Goal: Information Seeking & Learning: Learn about a topic

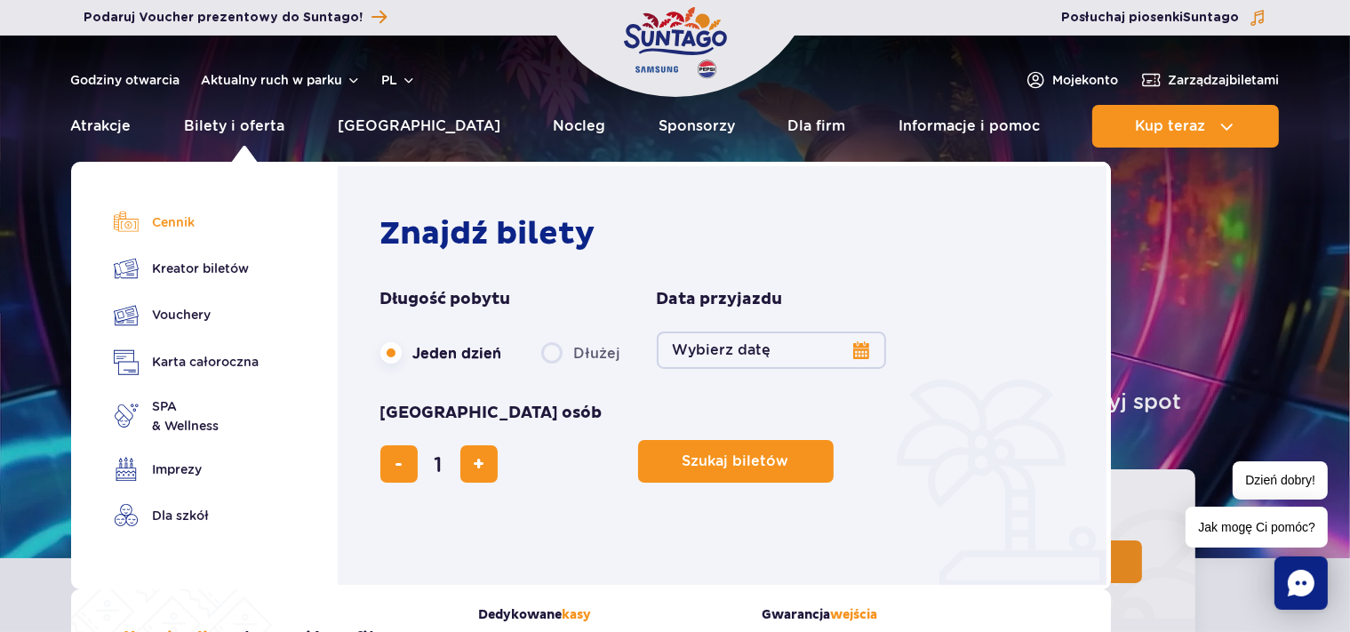
click at [166, 219] on link "Cennik" at bounding box center [187, 222] width 146 height 25
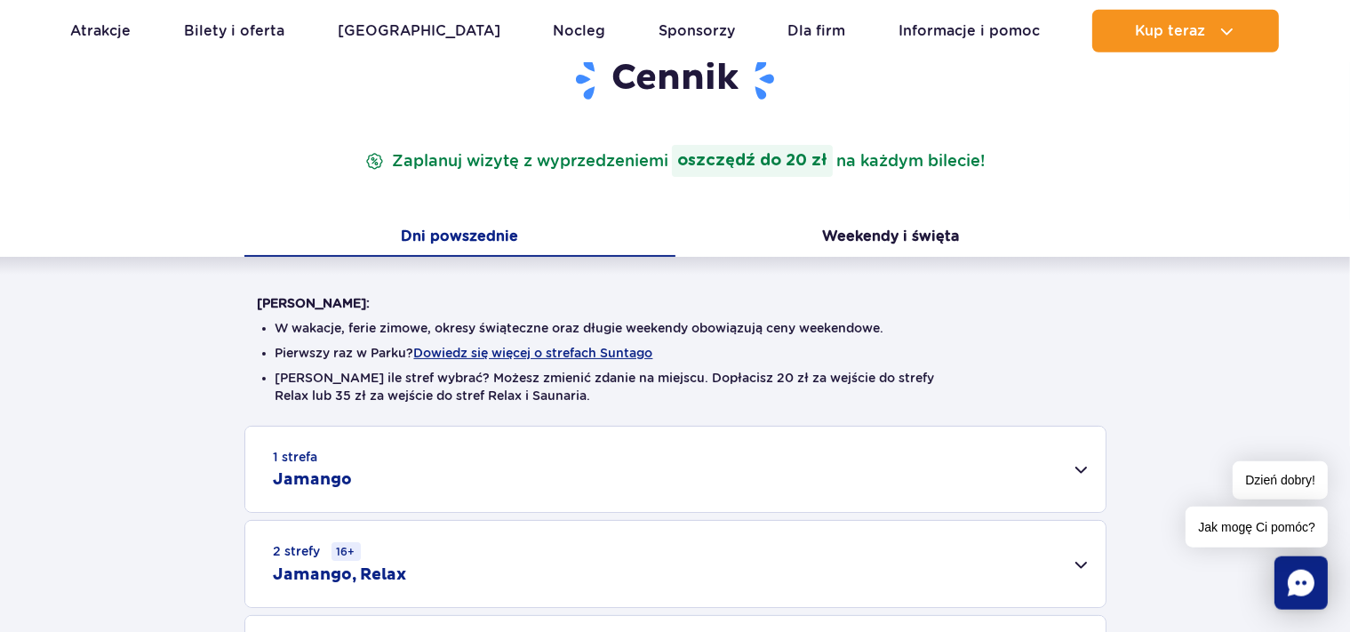
scroll to position [375, 0]
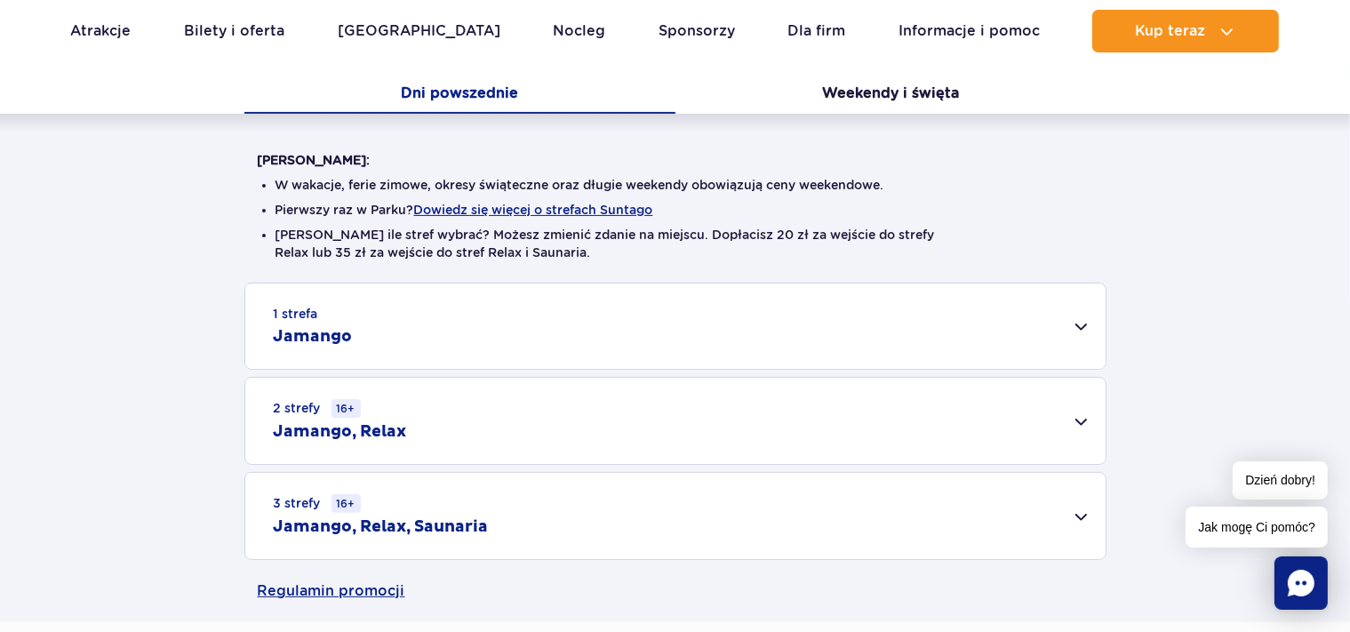
click at [1075, 322] on div "1 strefa Jamango" at bounding box center [675, 325] width 860 height 85
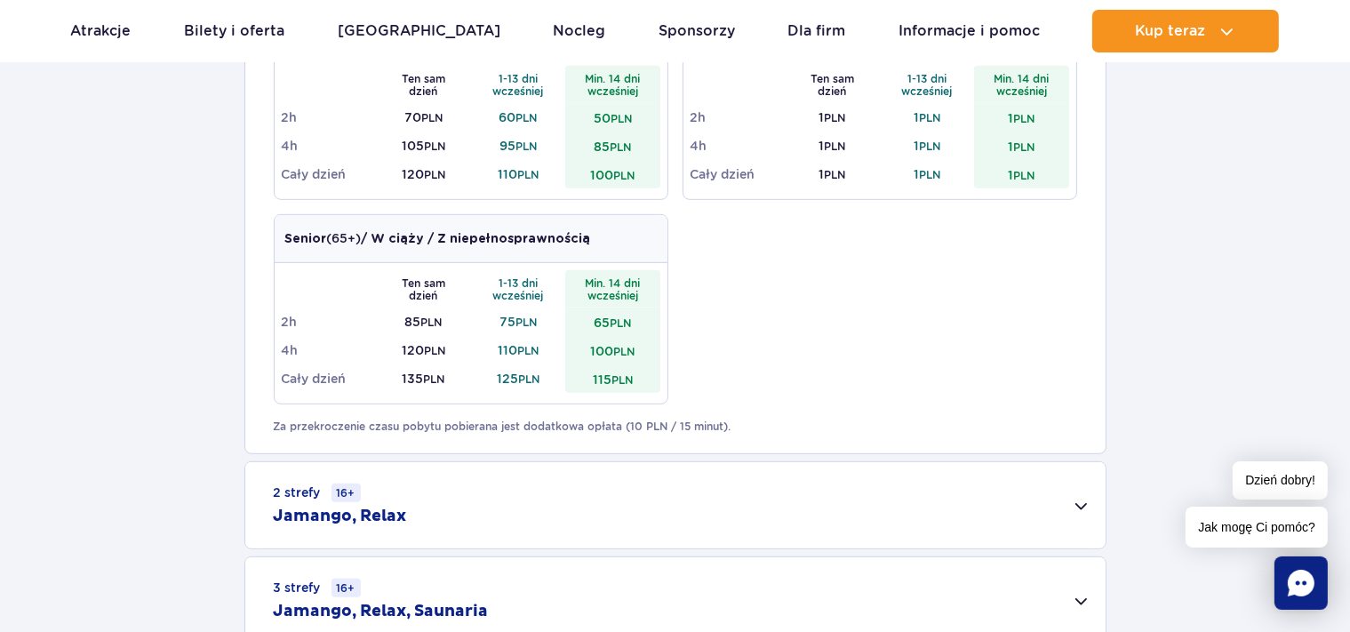
scroll to position [1219, 0]
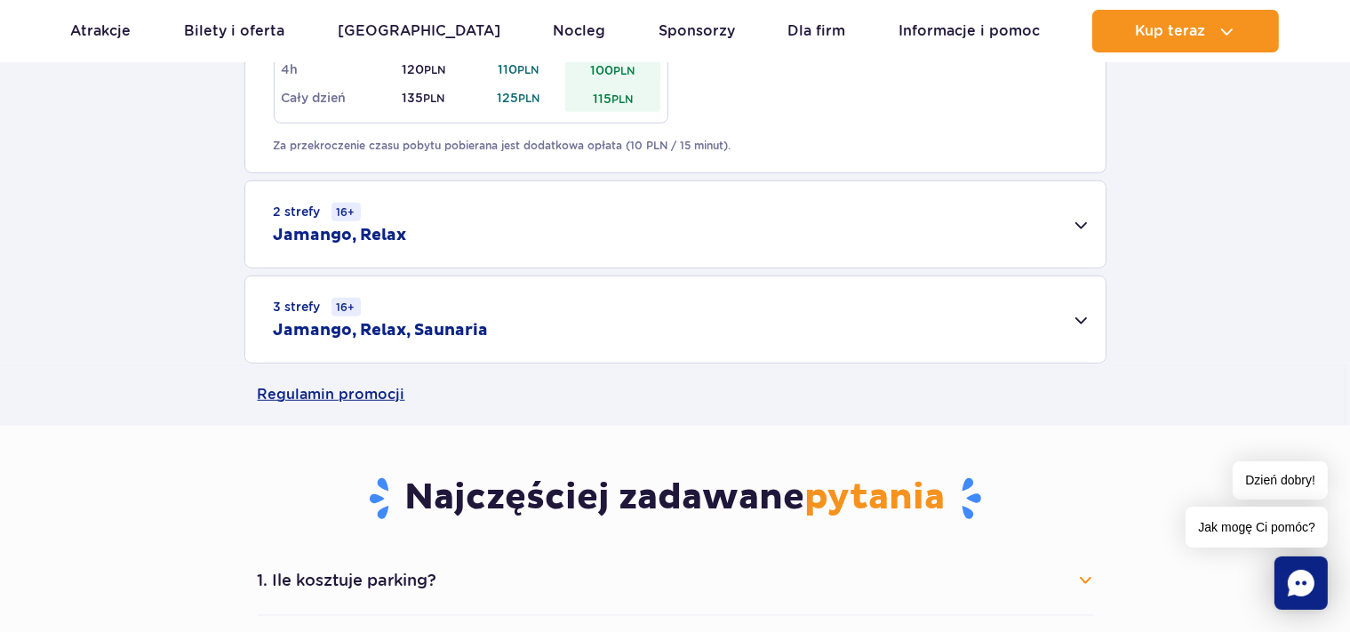
click at [1079, 224] on div "2 strefy 16+ Jamango, Relax" at bounding box center [675, 224] width 860 height 86
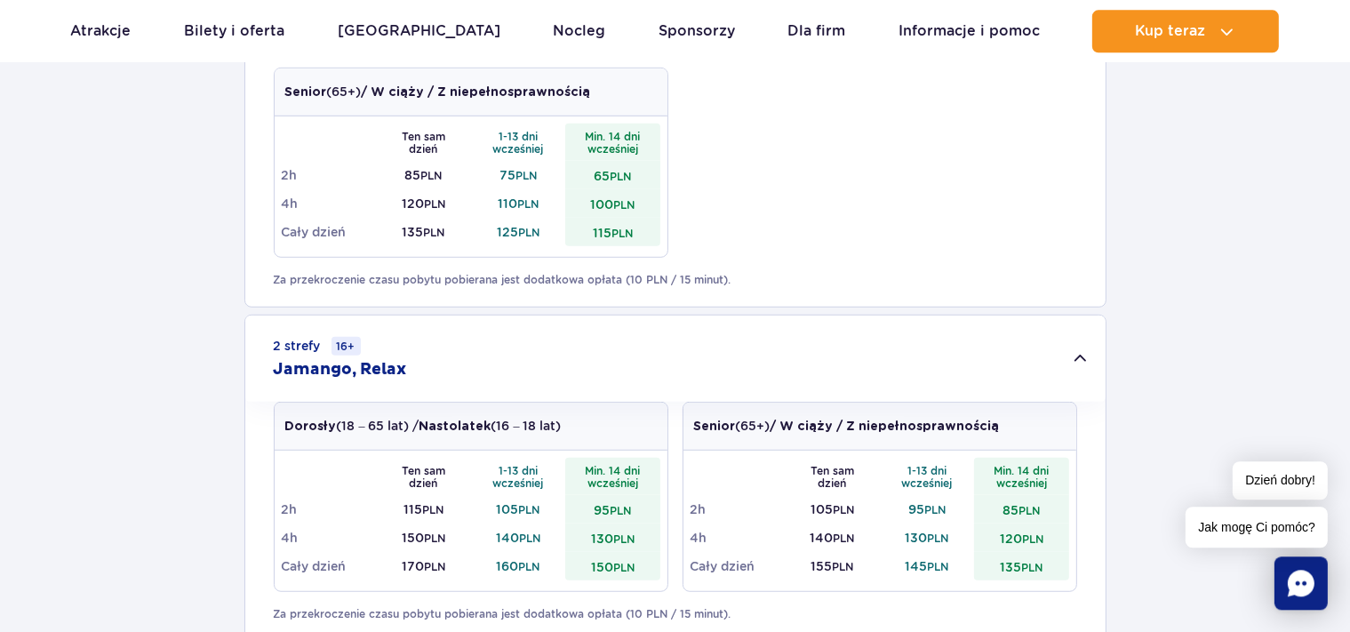
scroll to position [1126, 0]
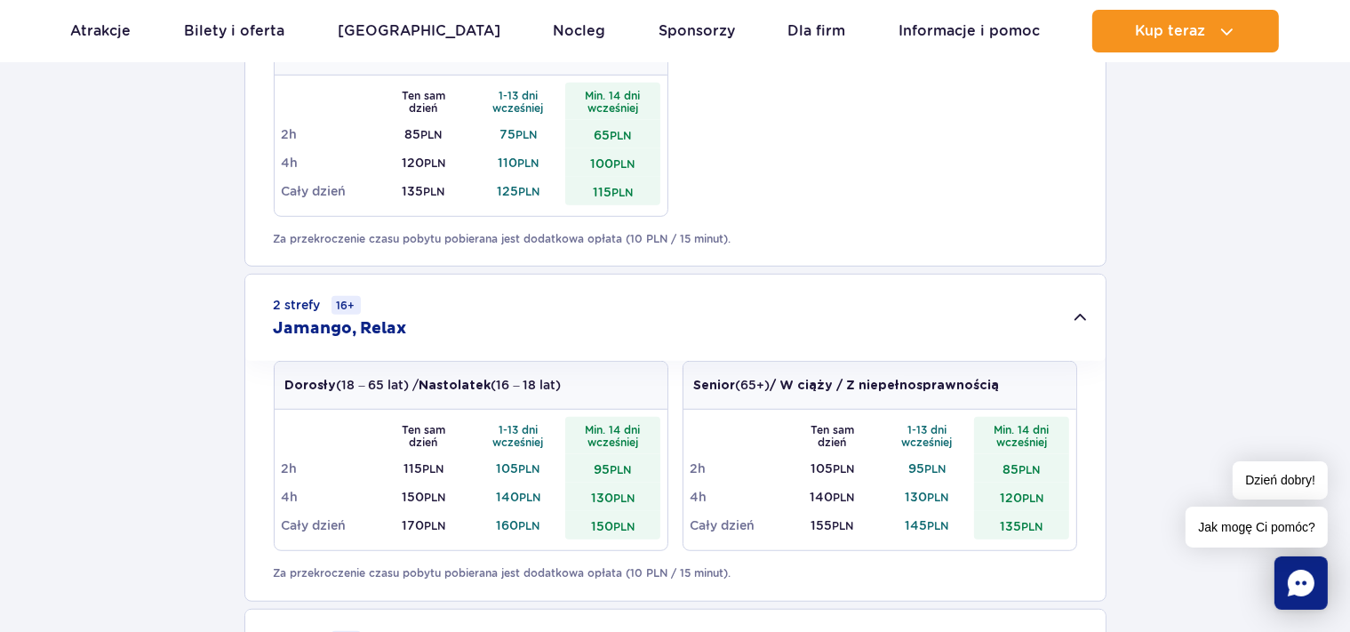
click at [347, 304] on small "16+" at bounding box center [345, 305] width 29 height 19
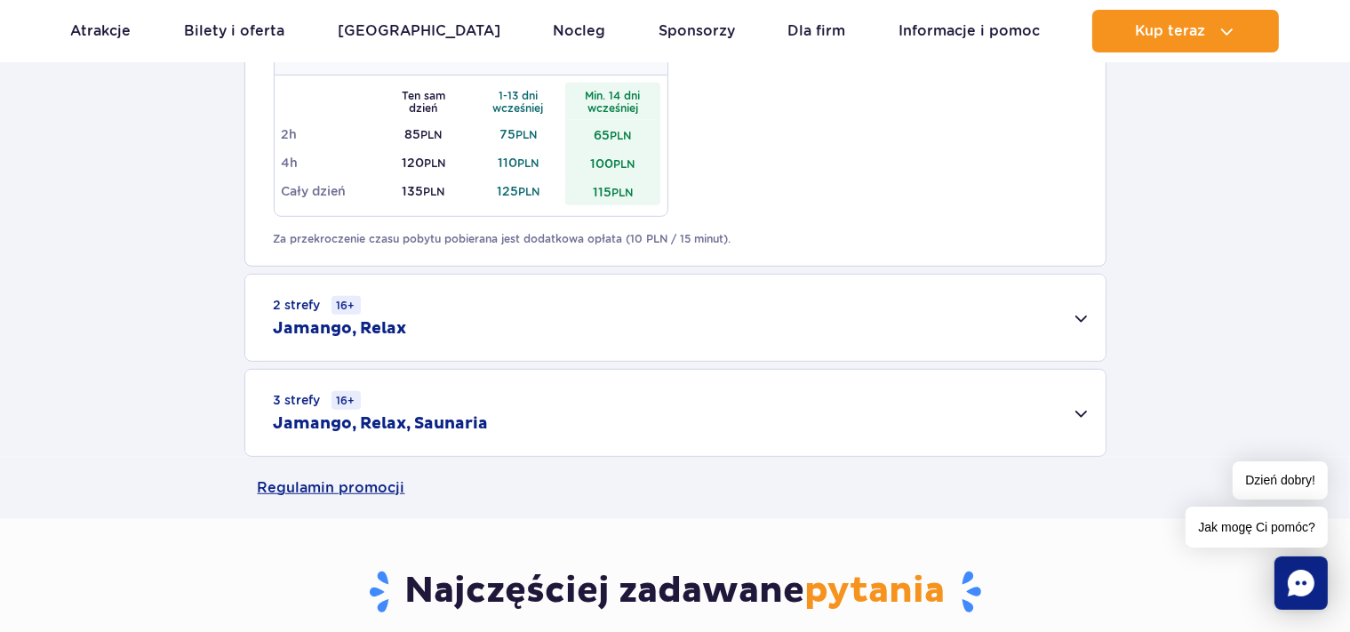
click at [347, 304] on small "16+" at bounding box center [345, 305] width 29 height 19
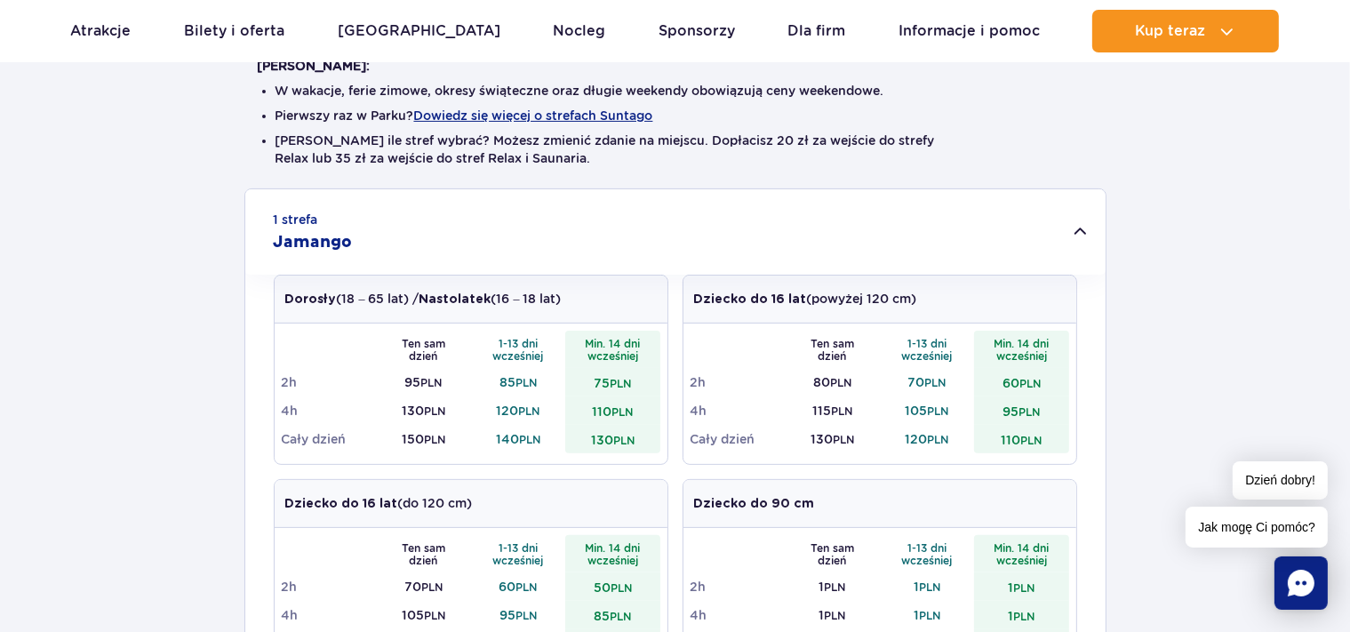
scroll to position [0, 0]
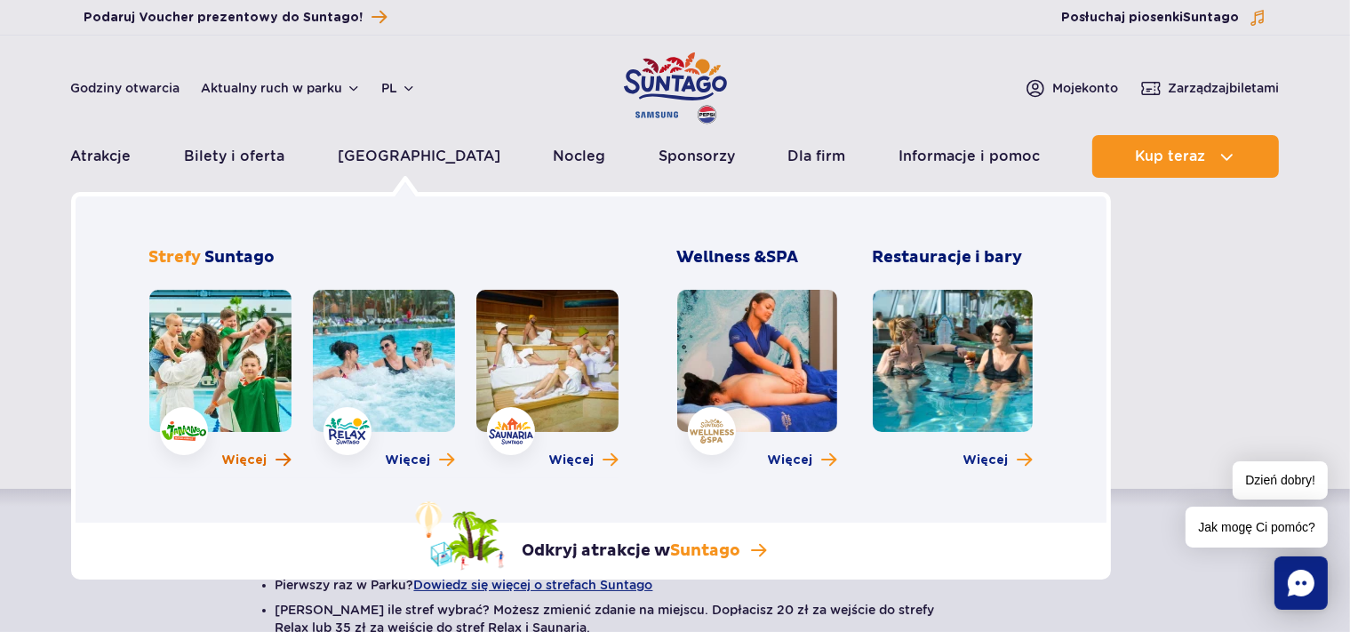
click at [260, 454] on span "Więcej" at bounding box center [244, 460] width 45 height 18
click at [411, 461] on span "Więcej" at bounding box center [408, 460] width 45 height 18
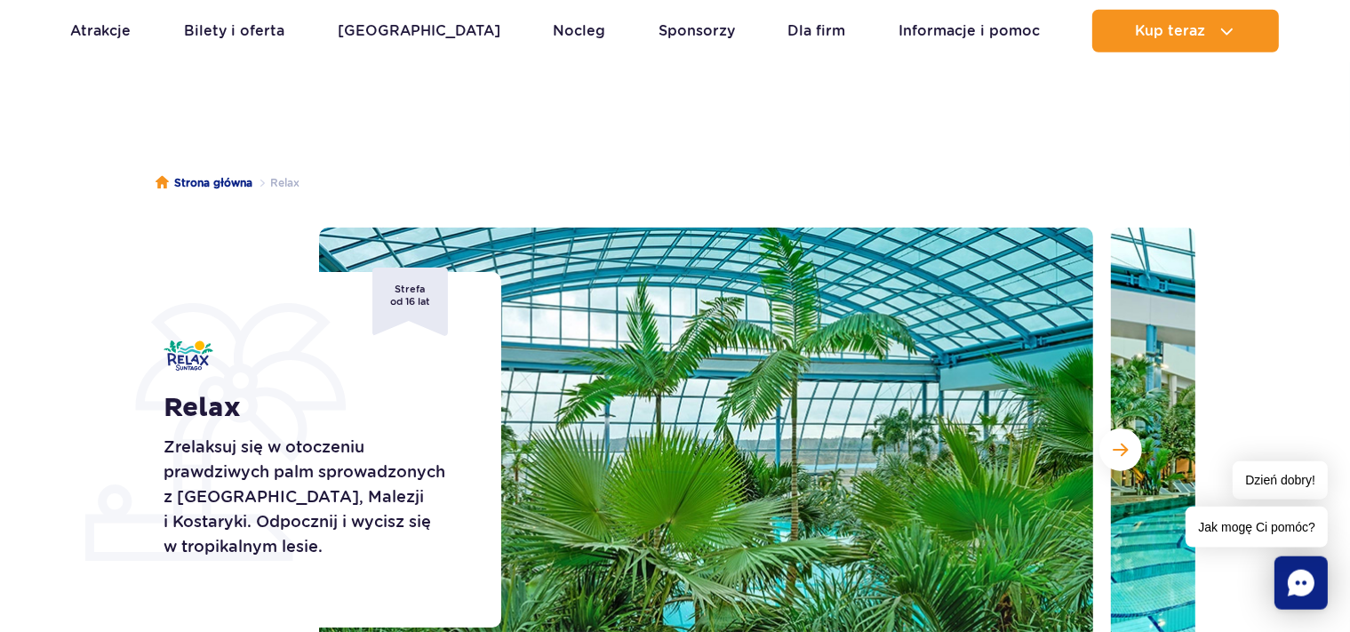
scroll to position [281, 0]
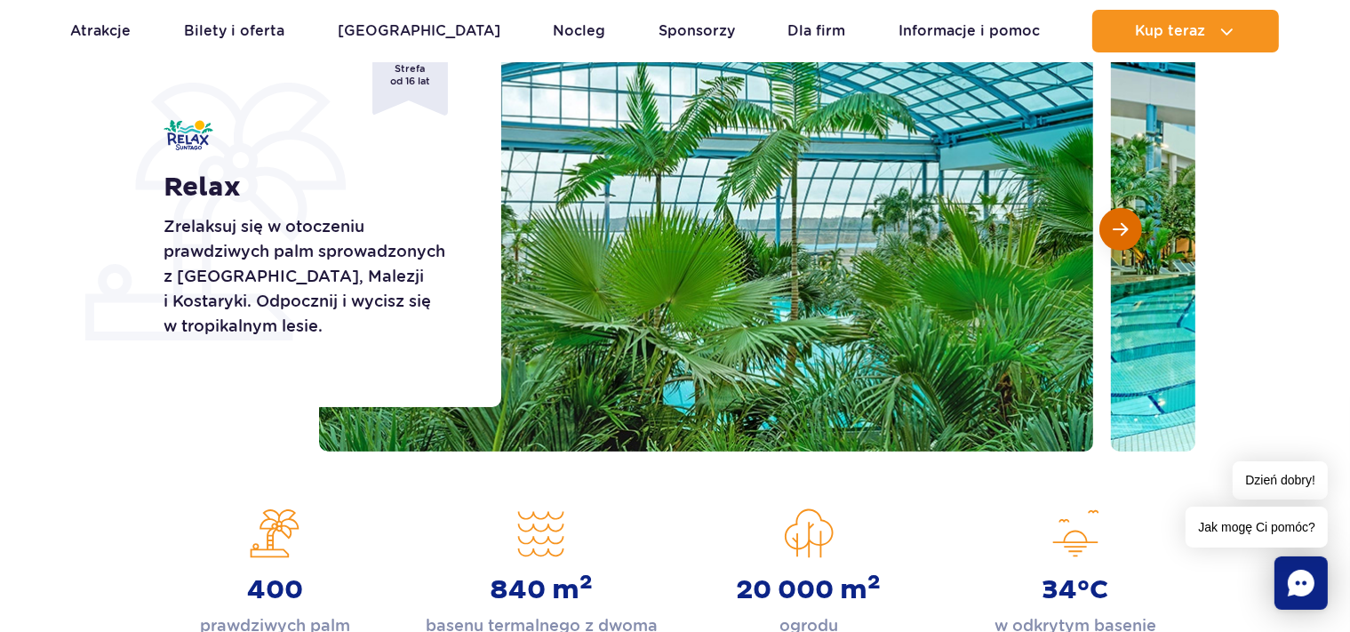
click at [1122, 228] on span "Następny slajd" at bounding box center [1121, 229] width 15 height 16
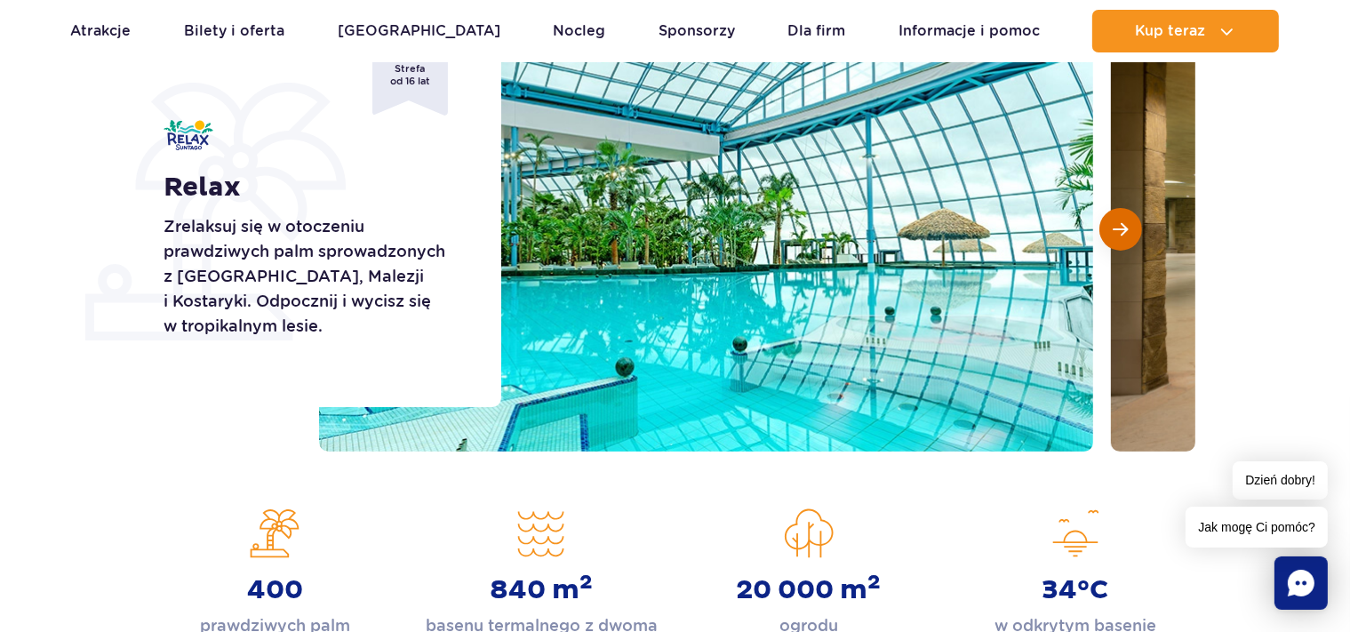
click at [1122, 228] on span "Następny slajd" at bounding box center [1121, 229] width 15 height 16
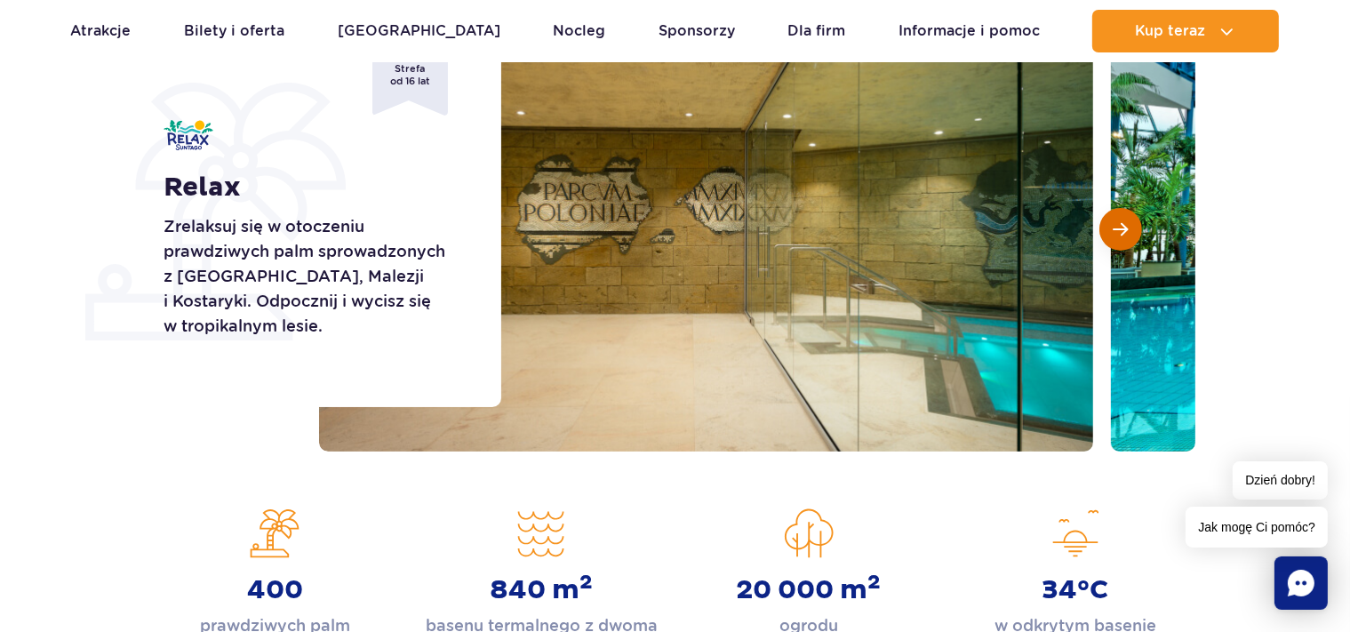
click at [1122, 228] on span "Następny slajd" at bounding box center [1121, 229] width 15 height 16
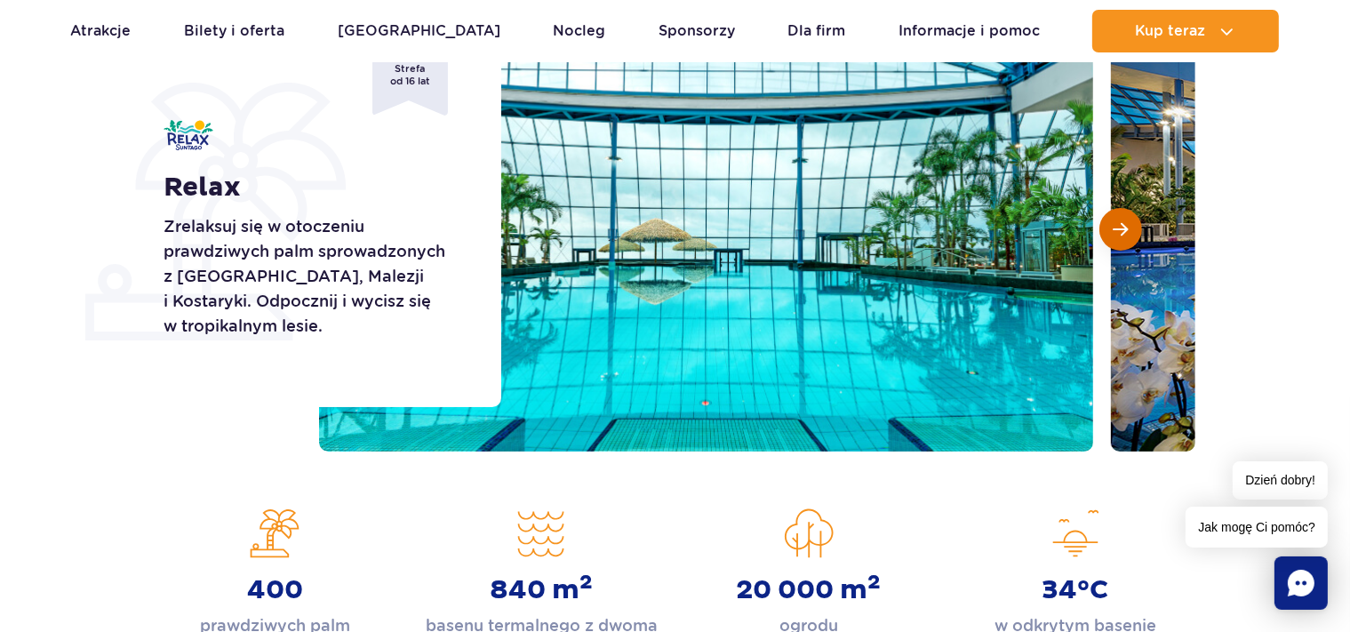
click at [1122, 228] on span "Następny slajd" at bounding box center [1121, 229] width 15 height 16
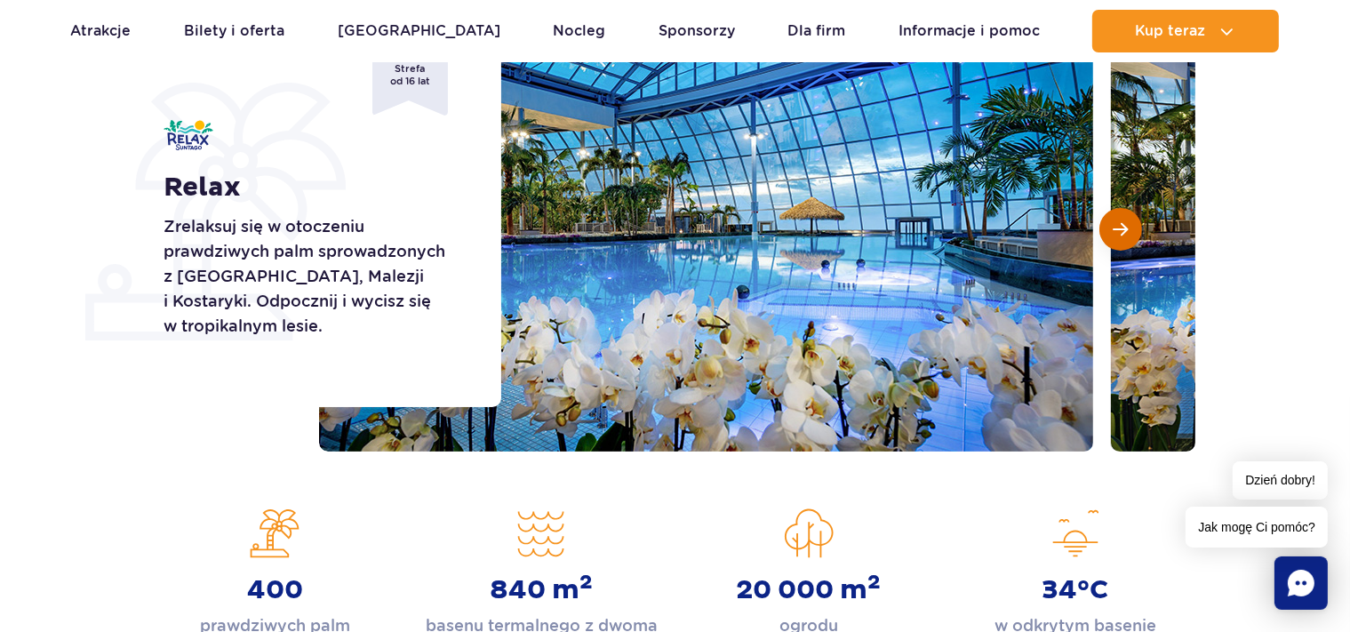
click at [1122, 228] on span "Następny slajd" at bounding box center [1121, 229] width 15 height 16
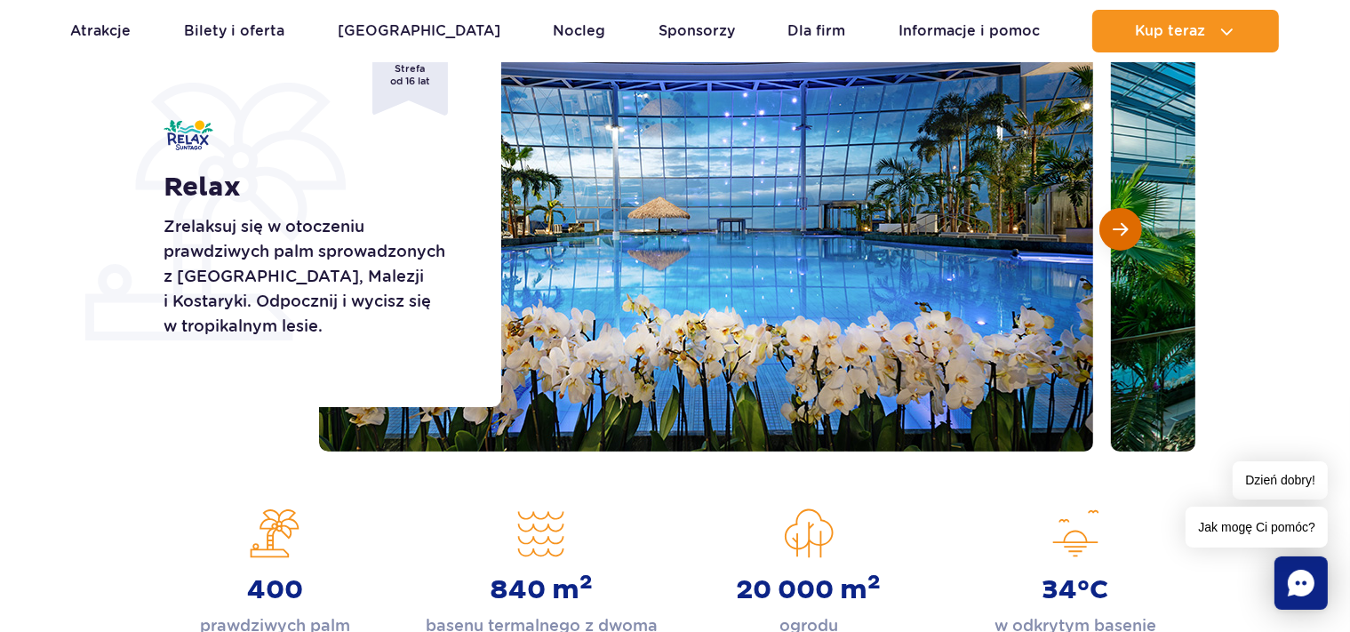
click at [1122, 228] on span "Następny slajd" at bounding box center [1121, 229] width 15 height 16
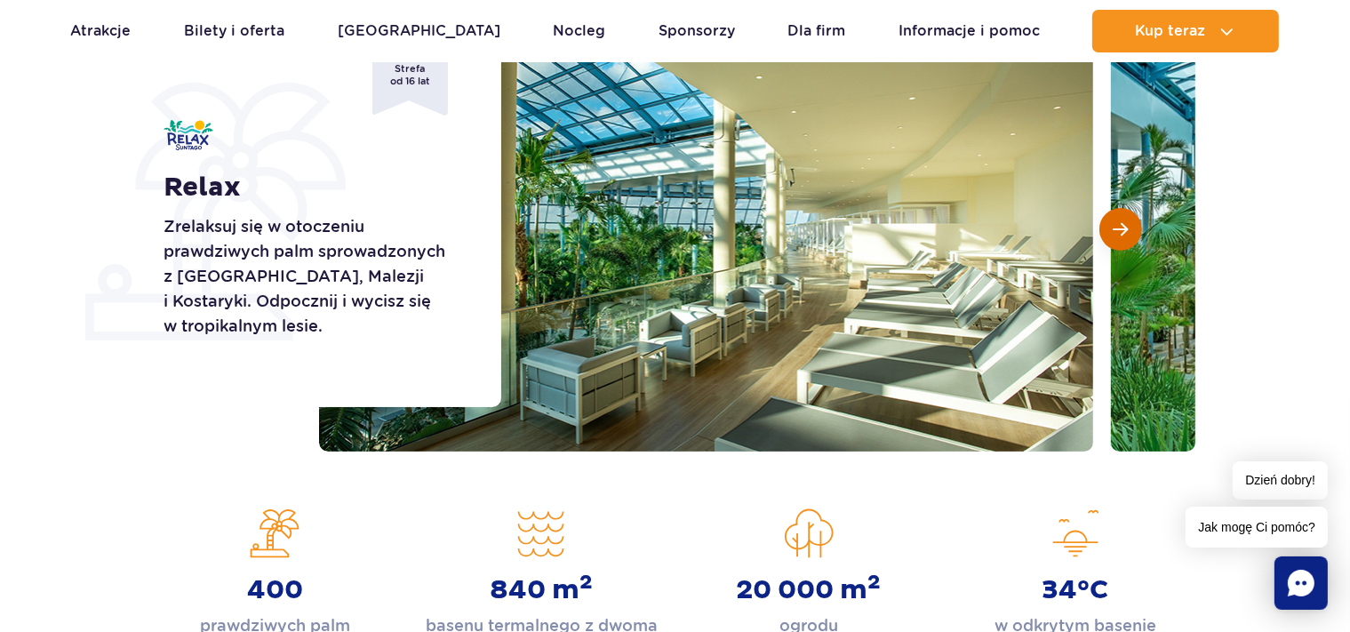
click at [1119, 229] on span "Następny slajd" at bounding box center [1121, 229] width 15 height 16
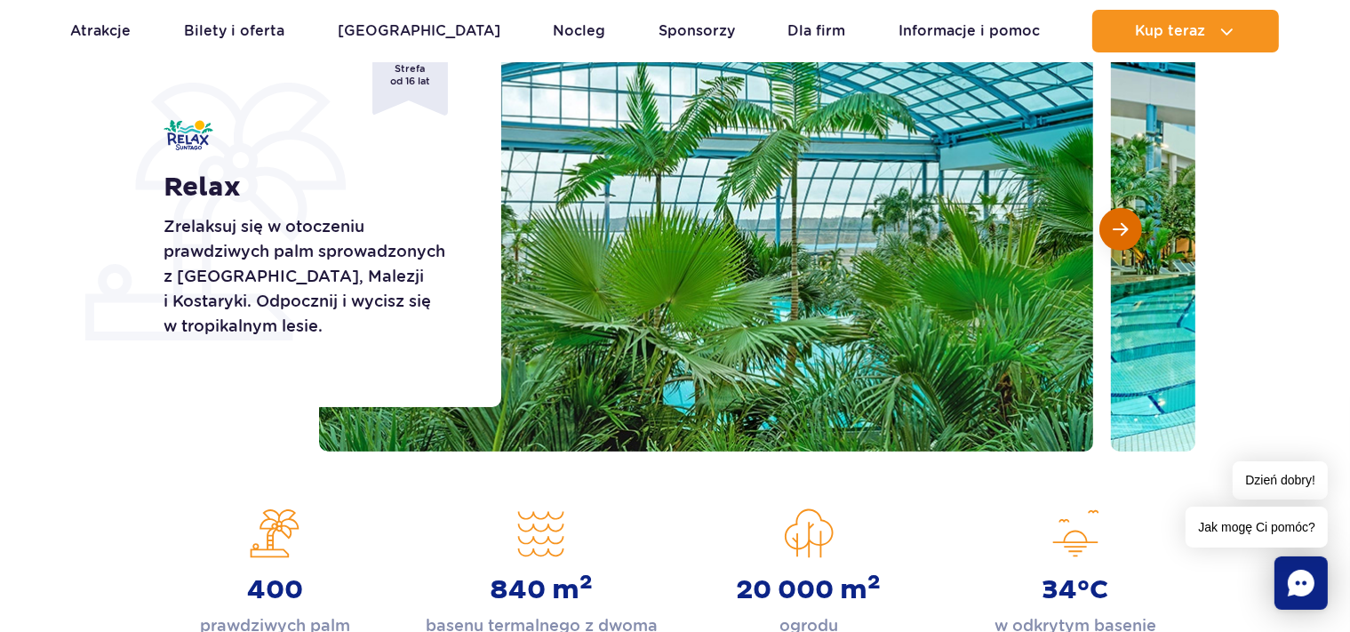
click at [1122, 228] on span "Następny slajd" at bounding box center [1121, 229] width 15 height 16
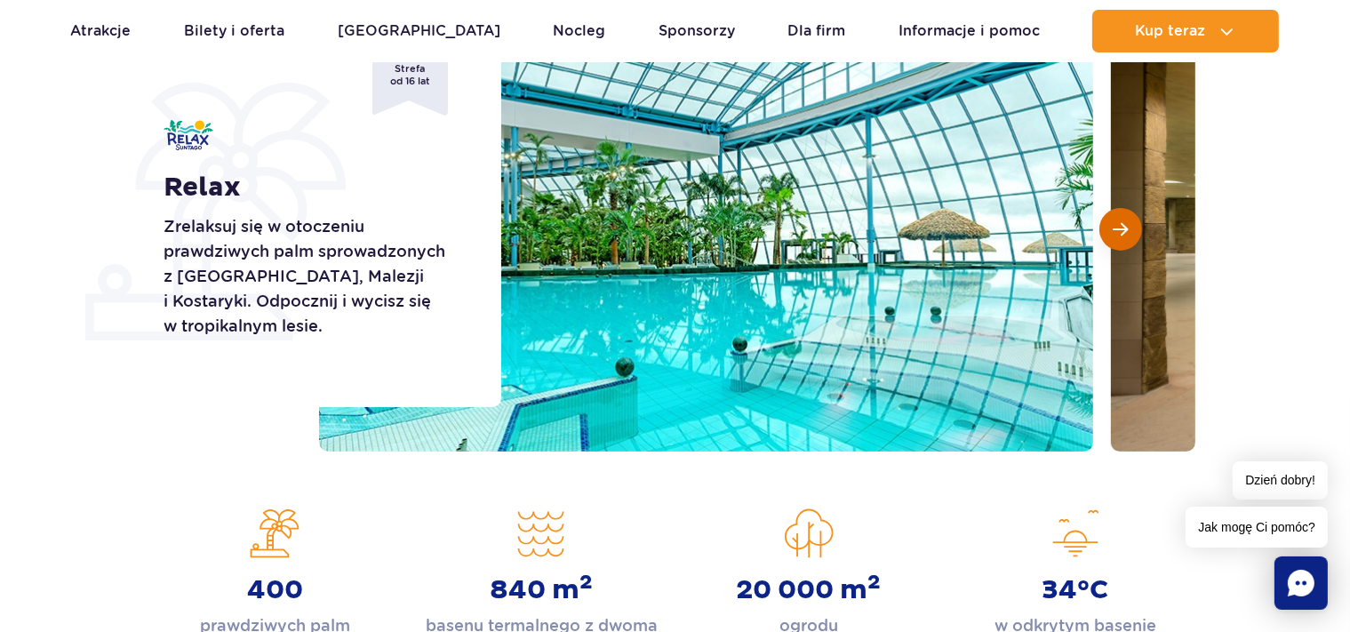
click at [1114, 233] on span "Następny slajd" at bounding box center [1121, 229] width 15 height 16
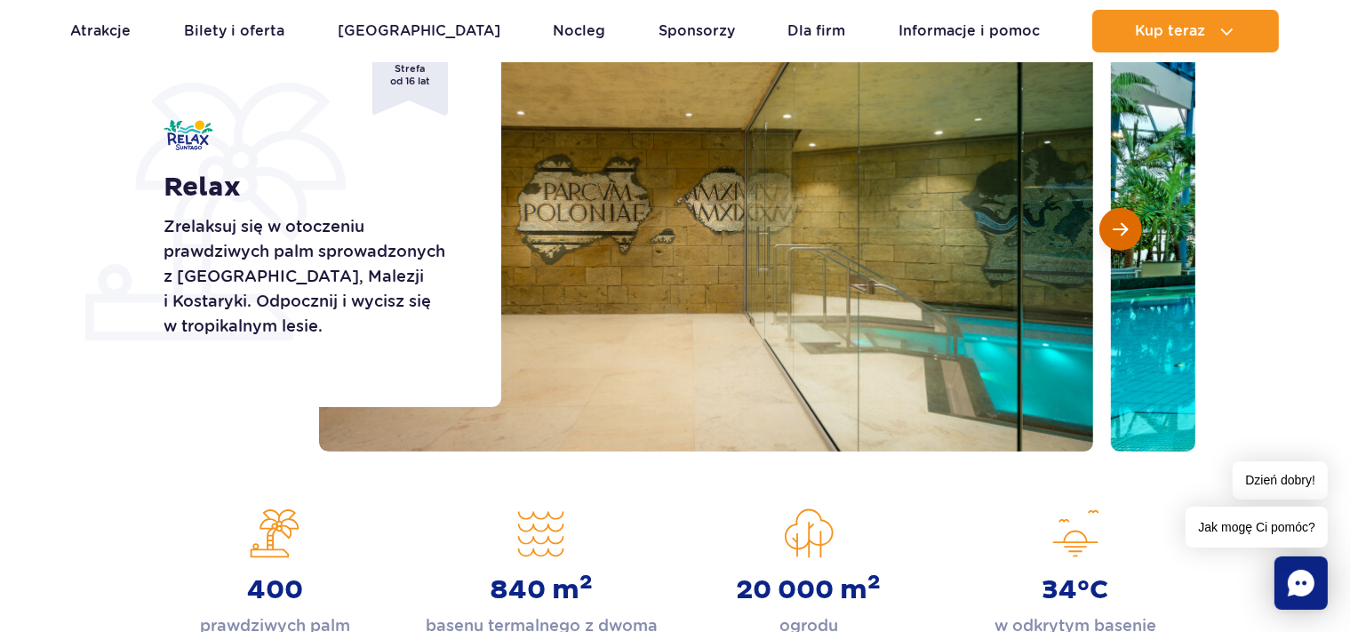
click at [1114, 233] on span "Następny slajd" at bounding box center [1121, 229] width 15 height 16
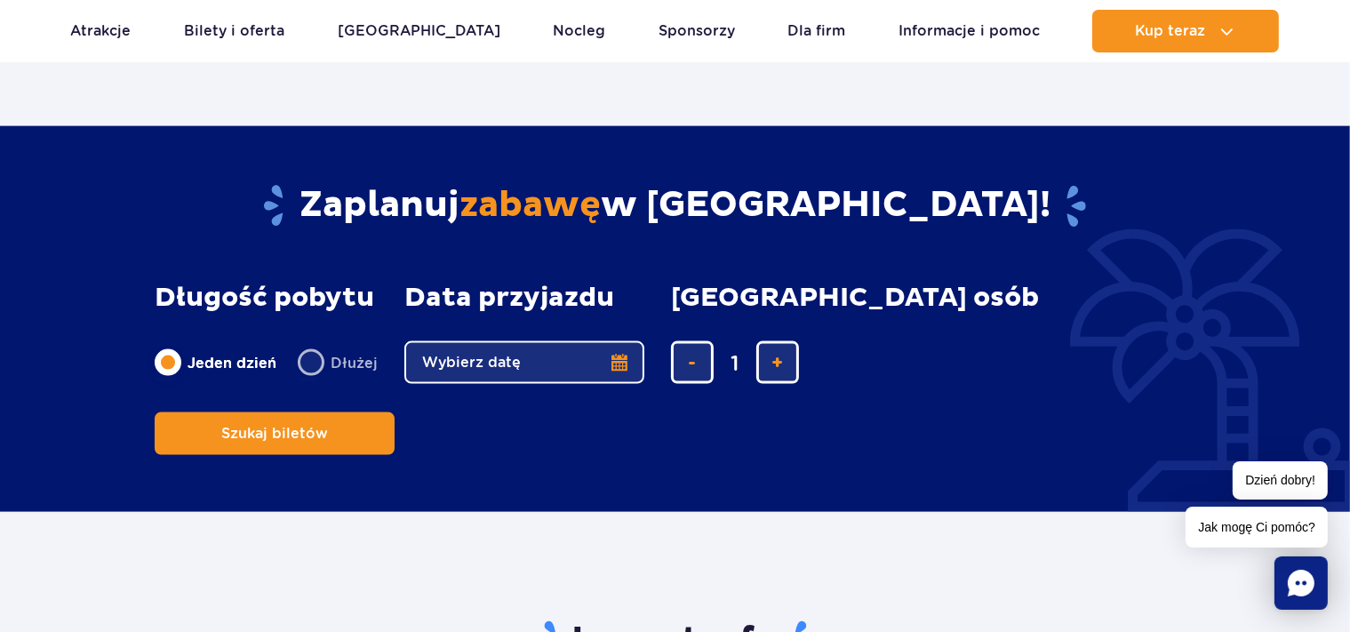
scroll to position [2064, 0]
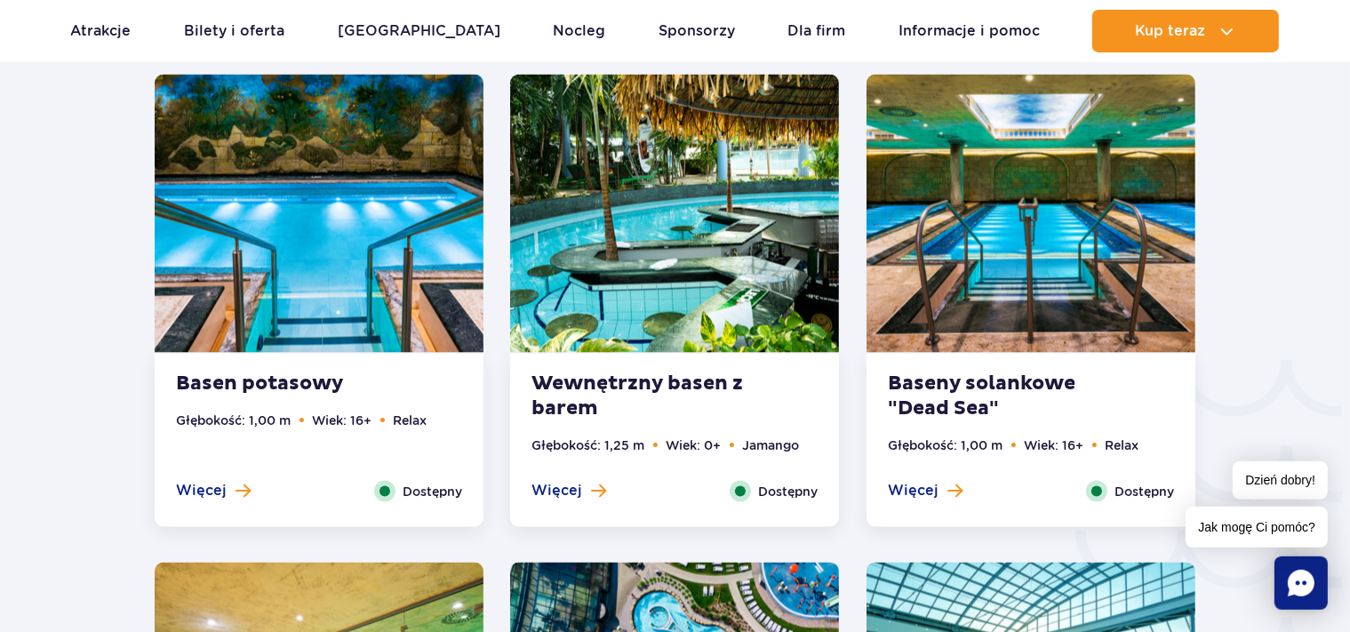
scroll to position [2703, 0]
